Goal: Information Seeking & Learning: Learn about a topic

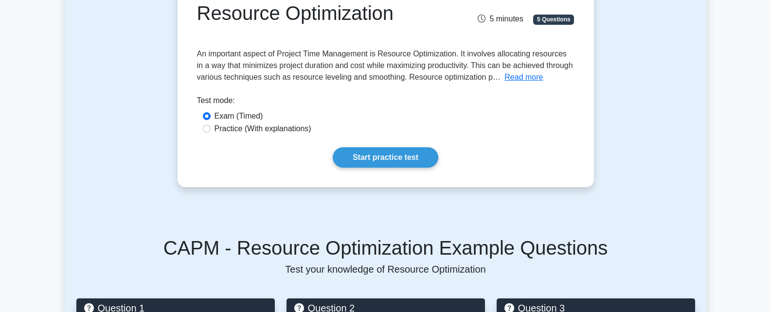
scroll to position [80, 0]
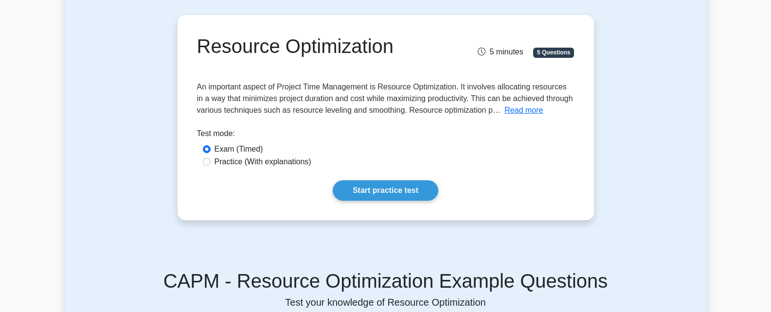
click at [240, 161] on label "Practice (With explanations)" at bounding box center [262, 162] width 97 height 12
click at [211, 161] on input "Practice (With explanations)" at bounding box center [207, 162] width 8 height 8
radio input "true"
click at [360, 180] on div "Resource Optimization 5 minutes 5 Questions An important aspect of Project Time…" at bounding box center [385, 117] width 408 height 197
click at [367, 185] on link "Start practice test" at bounding box center [386, 190] width 106 height 20
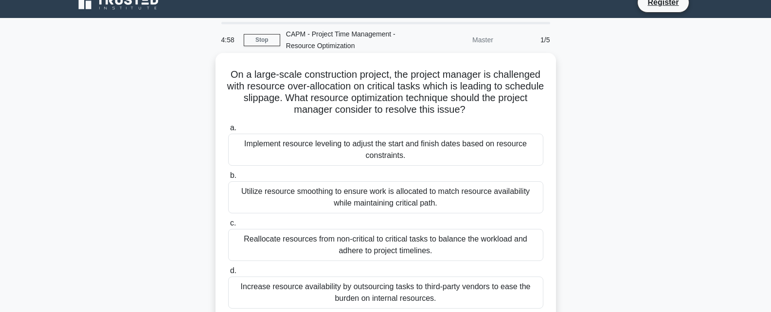
scroll to position [15, 0]
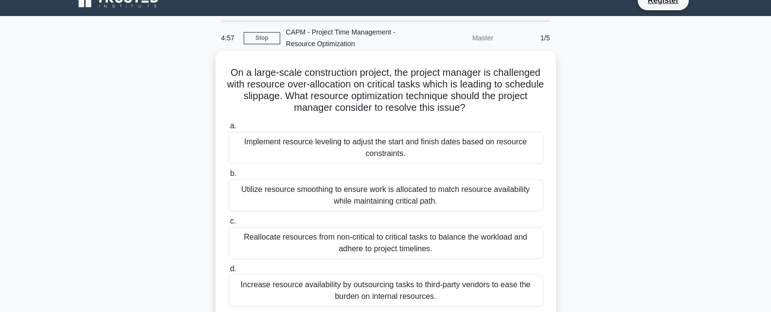
click at [461, 160] on div "Implement resource leveling to adjust the start and finish dates based on resou…" at bounding box center [385, 148] width 315 height 32
click at [228, 129] on input "a. Implement resource leveling to adjust the start and finish dates based on re…" at bounding box center [228, 126] width 0 height 6
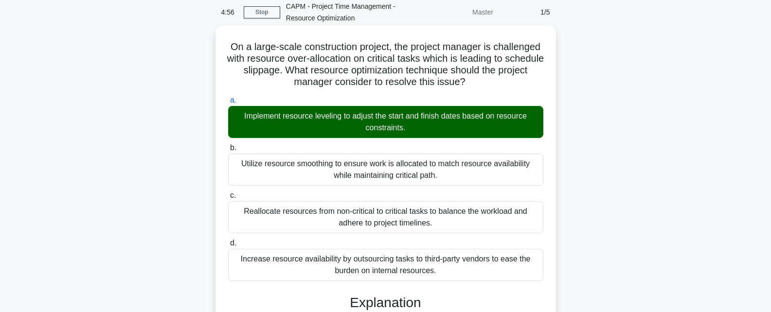
click at [437, 175] on div "Utilize resource smoothing to ensure work is allocated to match resource availa…" at bounding box center [385, 170] width 315 height 32
click at [228, 151] on input "b. Utilize resource smoothing to ensure work is allocated to match resource ava…" at bounding box center [228, 148] width 0 height 6
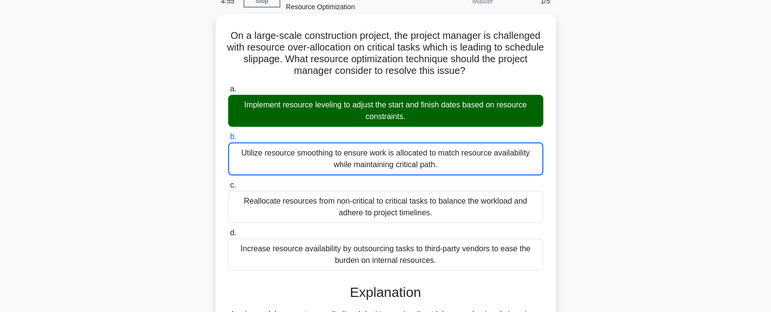
scroll to position [67, 0]
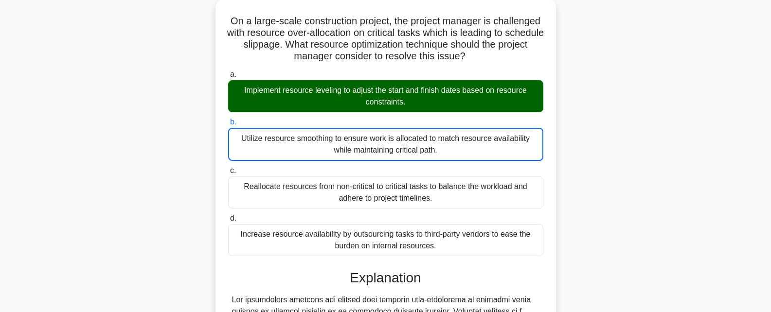
click at [425, 159] on div "Utilize resource smoothing to ensure work is allocated to match resource availa…" at bounding box center [385, 144] width 315 height 33
click at [228, 125] on input "b. Utilize resource smoothing to ensure work is allocated to match resource ava…" at bounding box center [228, 122] width 0 height 6
click at [419, 202] on div "Reallocate resources from non-critical to critical tasks to balance the workloa…" at bounding box center [385, 193] width 315 height 32
click at [228, 174] on input "c. Reallocate resources from non-critical to critical tasks to balance the work…" at bounding box center [228, 171] width 0 height 6
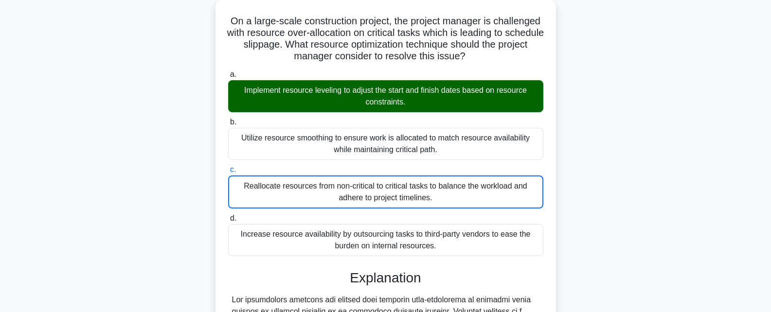
drag, startPoint x: 413, startPoint y: 240, endPoint x: 410, endPoint y: 252, distance: 12.0
click at [412, 241] on div "Increase resource availability by outsourcing tasks to third-party vendors to e…" at bounding box center [385, 240] width 315 height 32
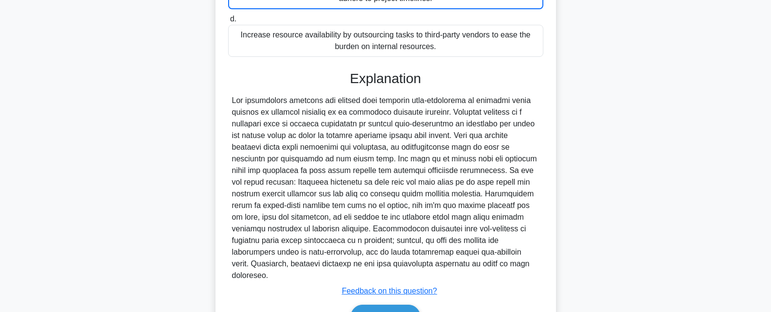
scroll to position [312, 0]
